Goal: Task Accomplishment & Management: Manage account settings

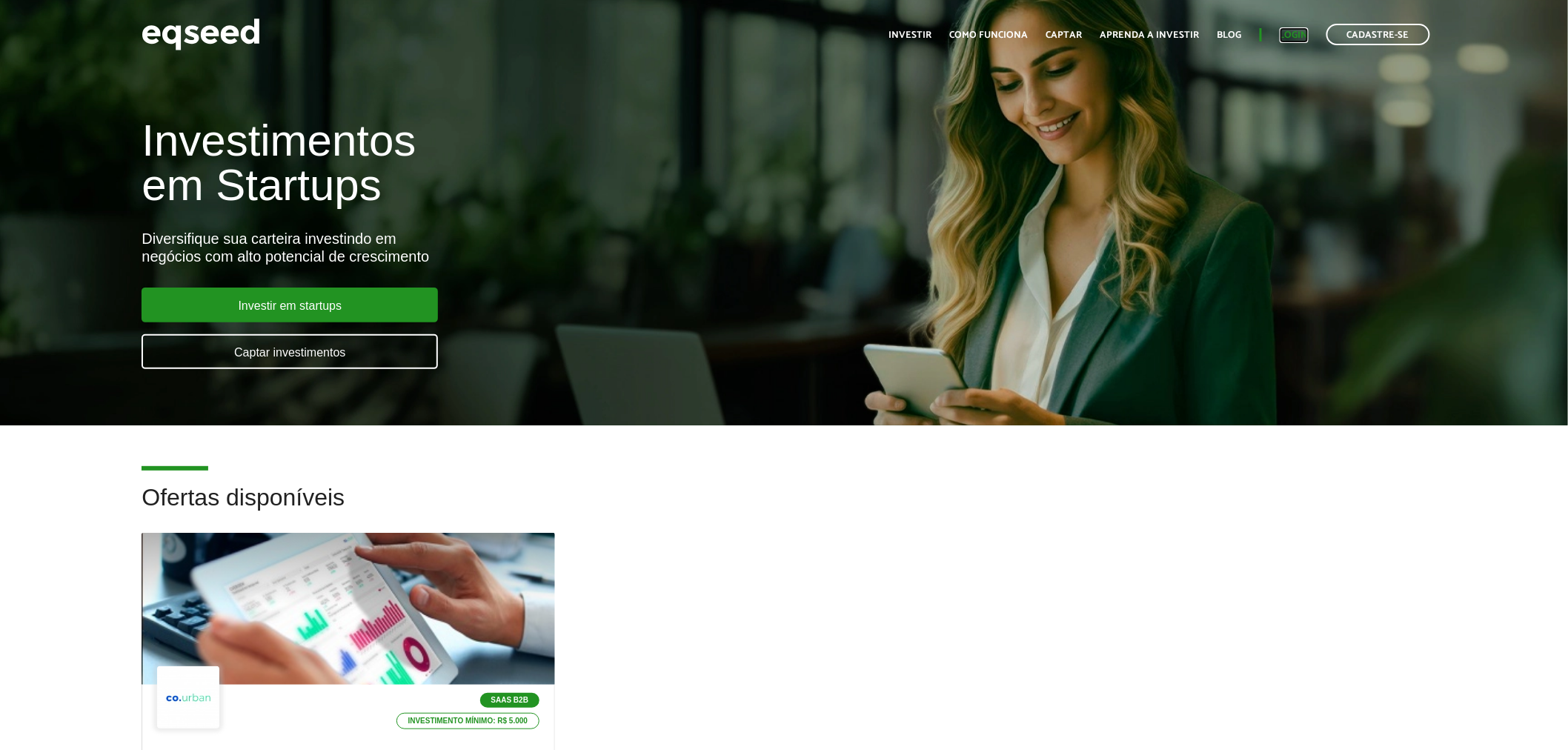
click at [1307, 31] on link "Login" at bounding box center [1294, 35] width 29 height 10
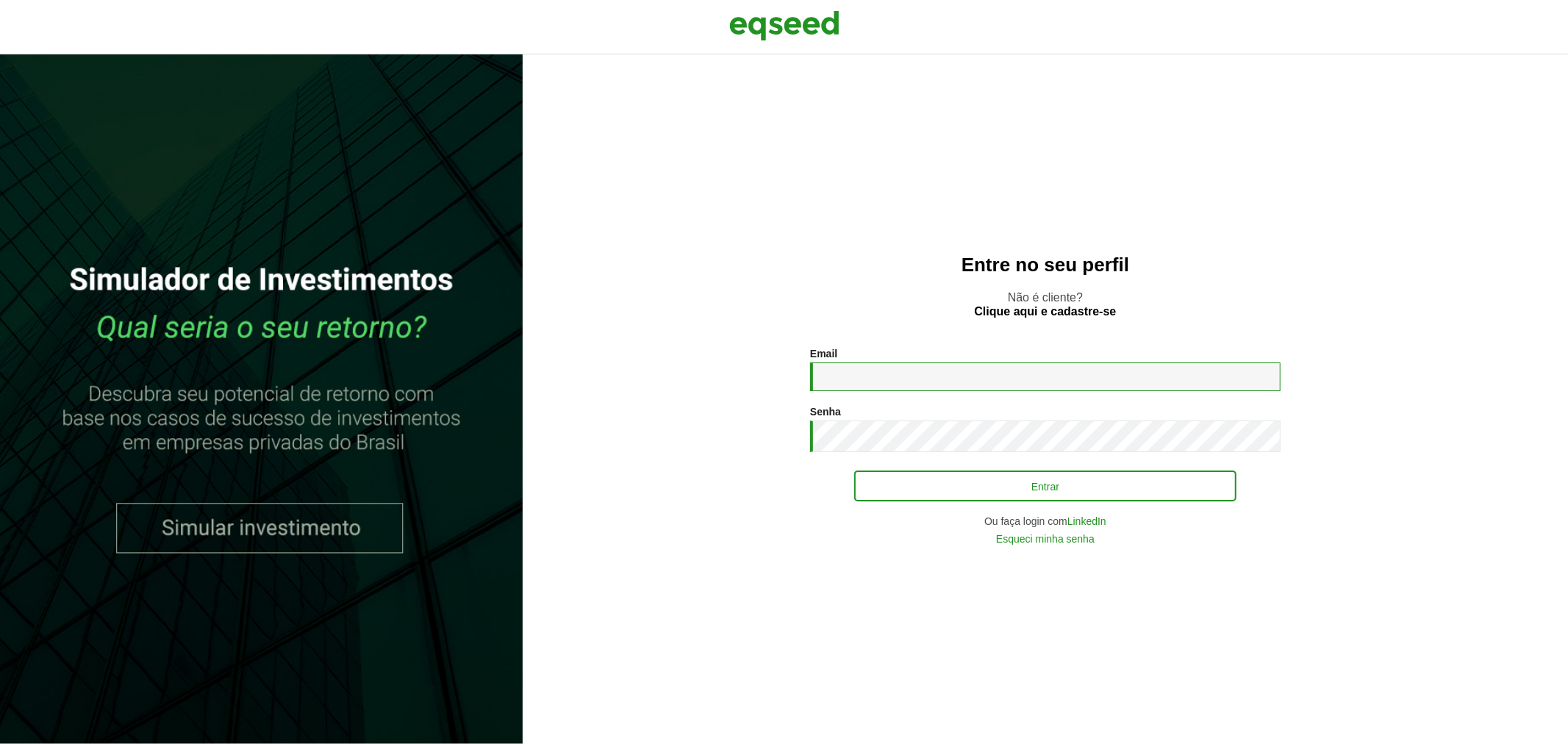
type input "**********"
click at [912, 500] on button "Entrar" at bounding box center [1045, 486] width 382 height 28
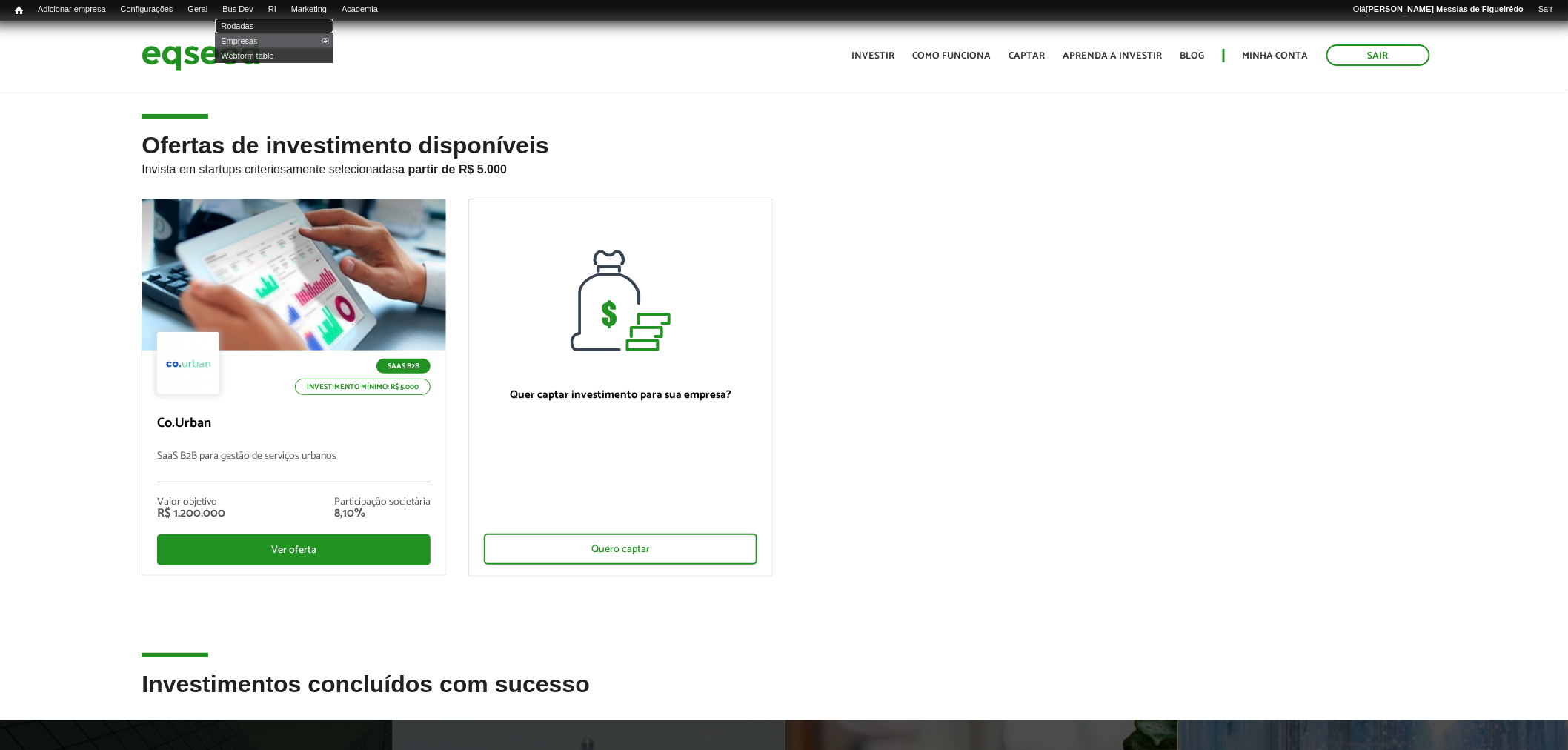
click at [255, 23] on link "Rodadas" at bounding box center [274, 26] width 119 height 15
